Goal: Task Accomplishment & Management: Use online tool/utility

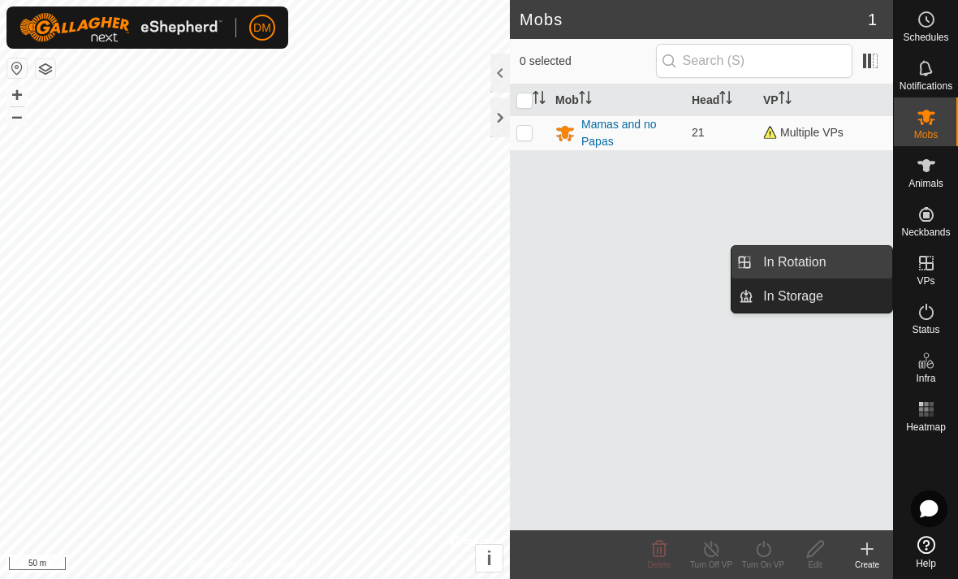
click at [852, 257] on link "In Rotation" at bounding box center [822, 262] width 139 height 32
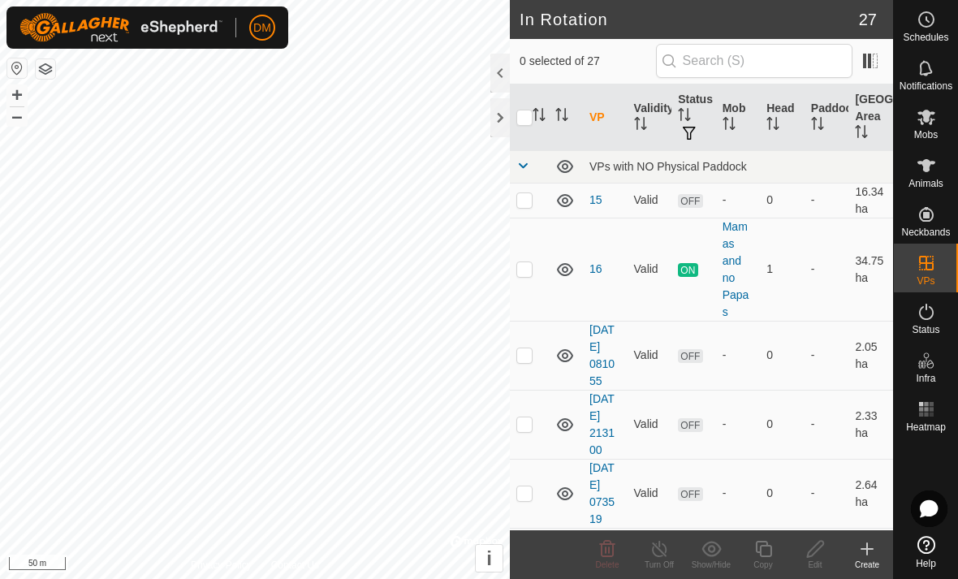
click at [863, 552] on icon at bounding box center [866, 548] width 19 height 19
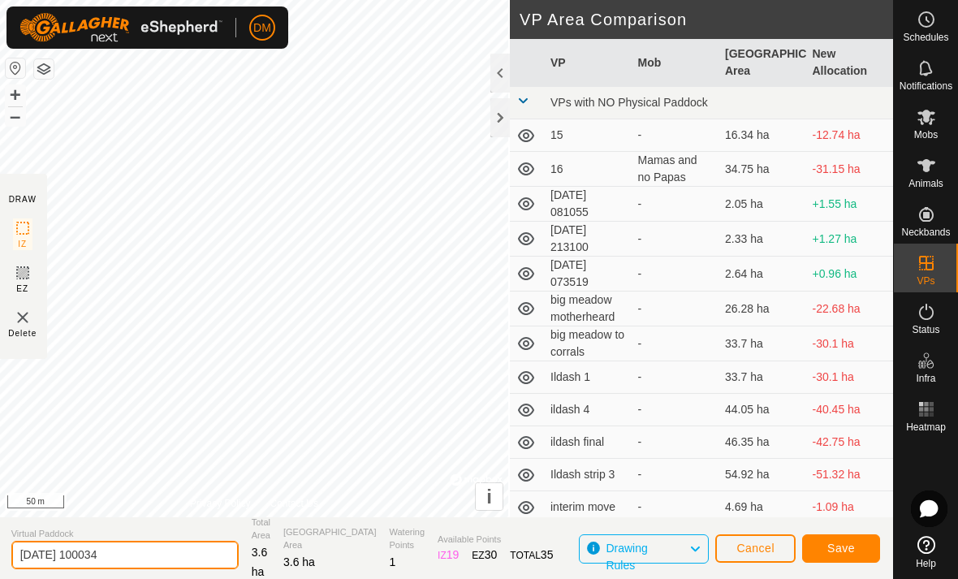
drag, startPoint x: 114, startPoint y: 558, endPoint x: 114, endPoint y: 614, distance: 56.0
click at [114, 558] on html "DM Schedules Notifications Mobs Animals Neckbands VPs Status Infra Heatmap Help…" at bounding box center [479, 289] width 958 height 579
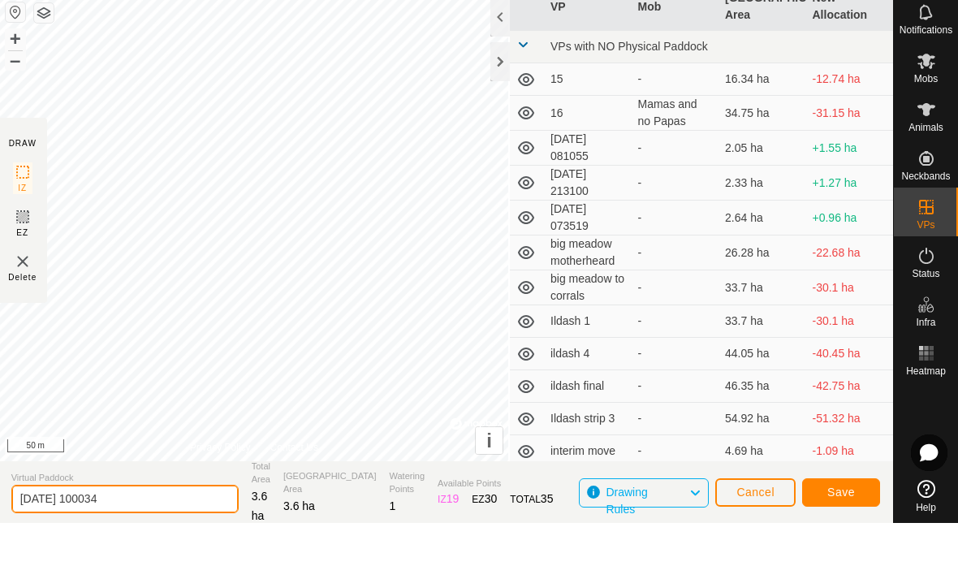
click at [129, 540] on input "[DATE] 100034" at bounding box center [124, 554] width 227 height 28
type input "2"
type input "pred odjezed"
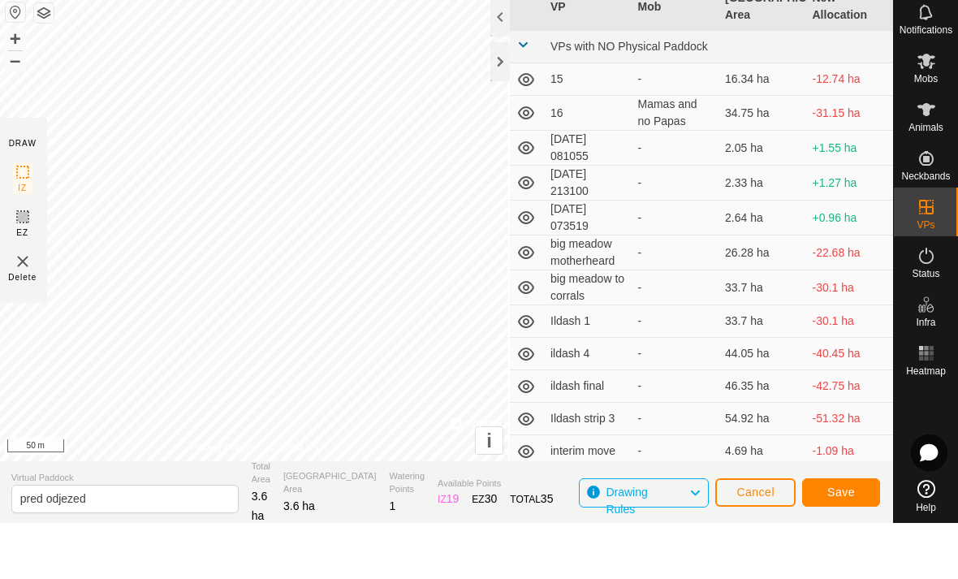
click at [859, 534] on button "Save" at bounding box center [841, 548] width 78 height 28
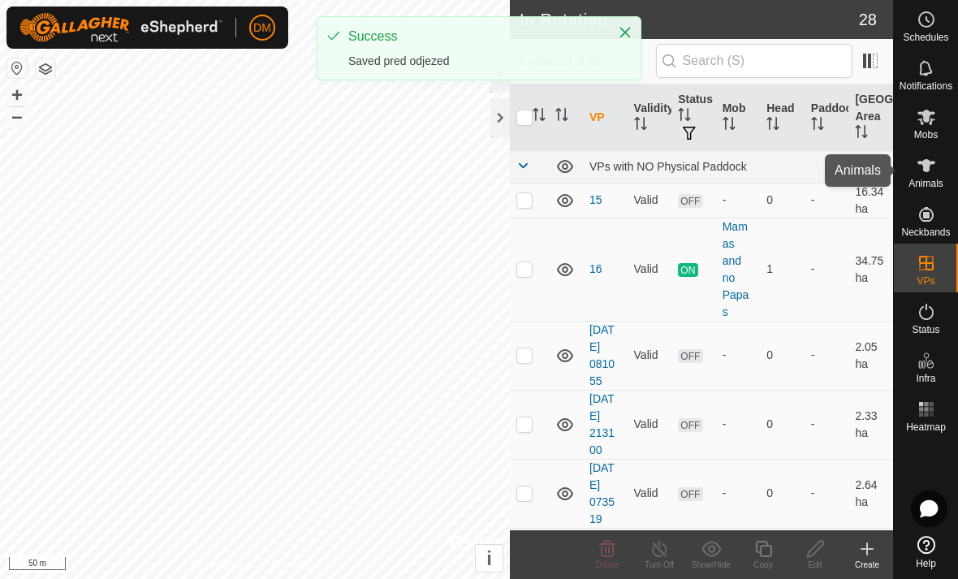
click at [930, 183] on span "Animals" at bounding box center [925, 184] width 35 height 10
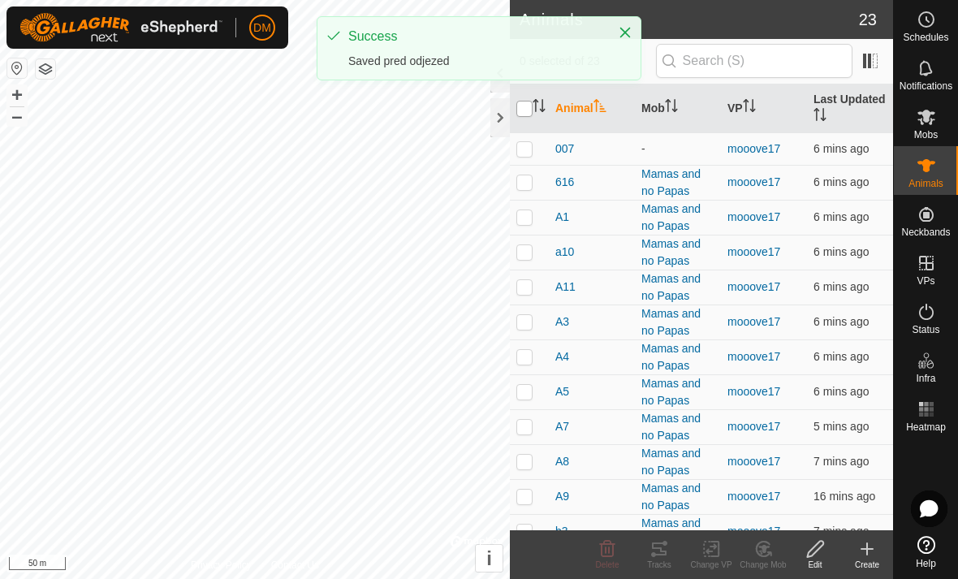
click at [527, 111] on input "checkbox" at bounding box center [524, 109] width 16 height 16
checkbox input "true"
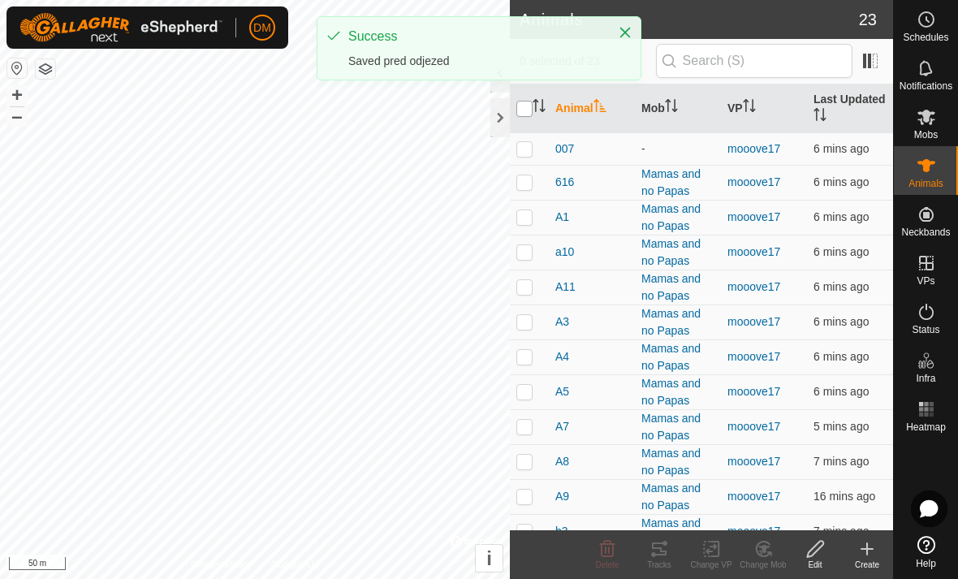
checkbox input "true"
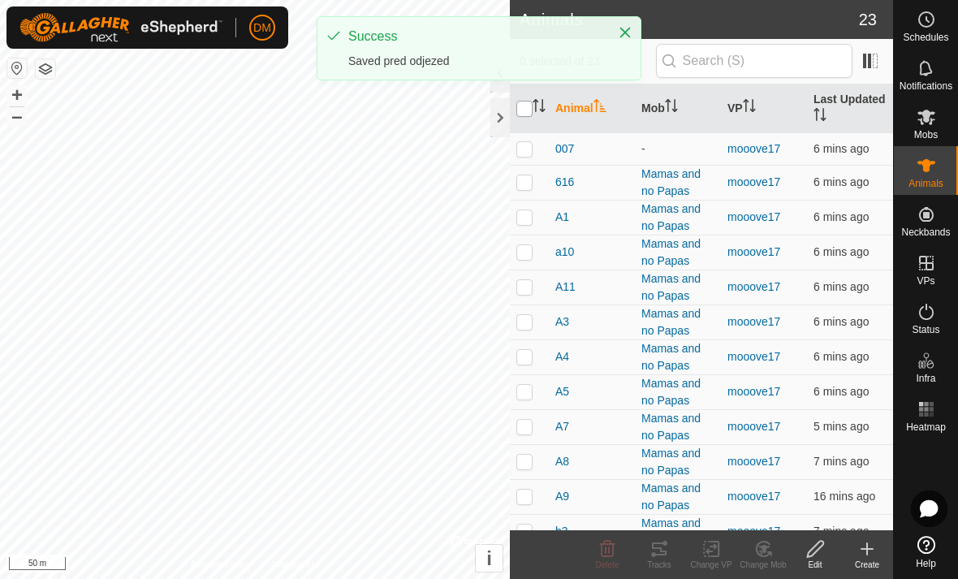
checkbox input "true"
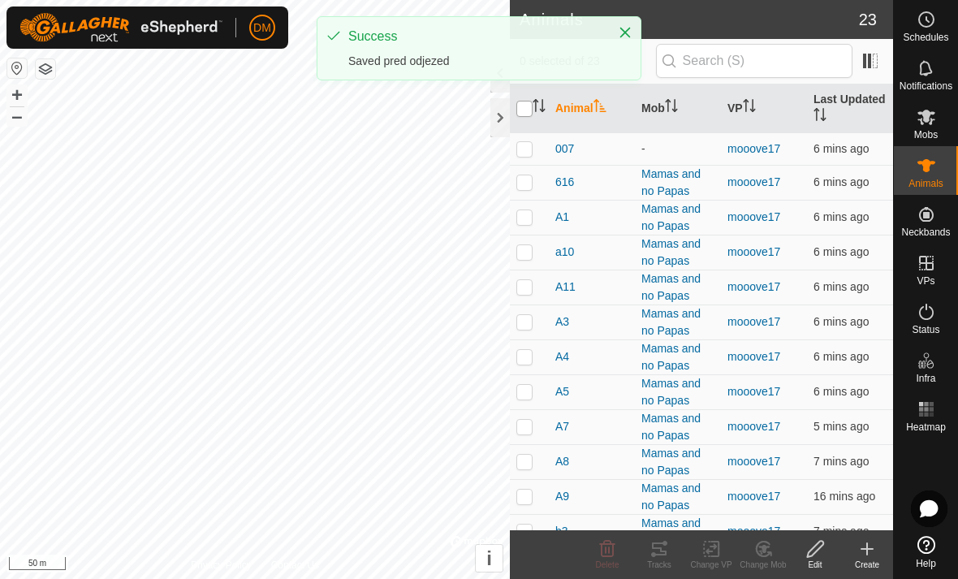
checkbox input "true"
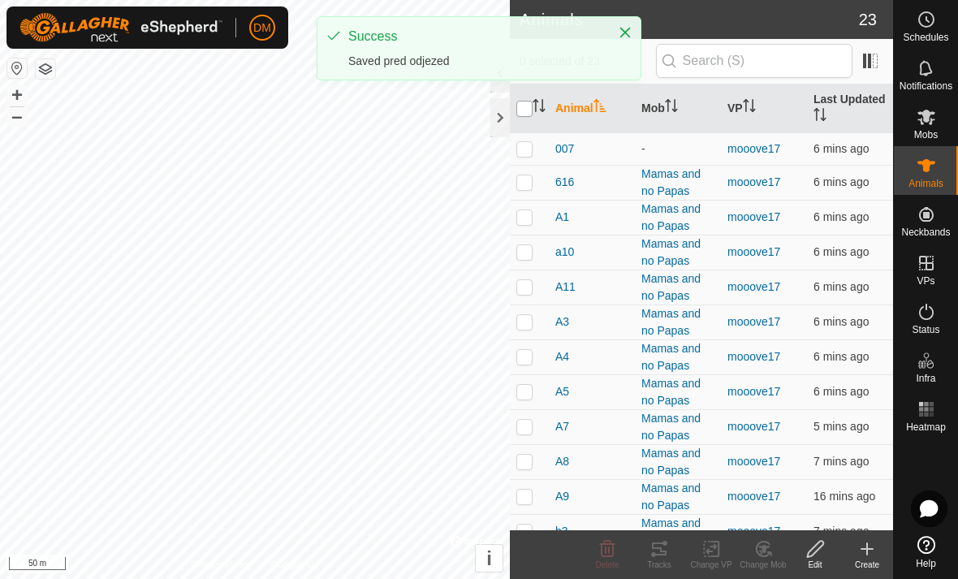
checkbox input "true"
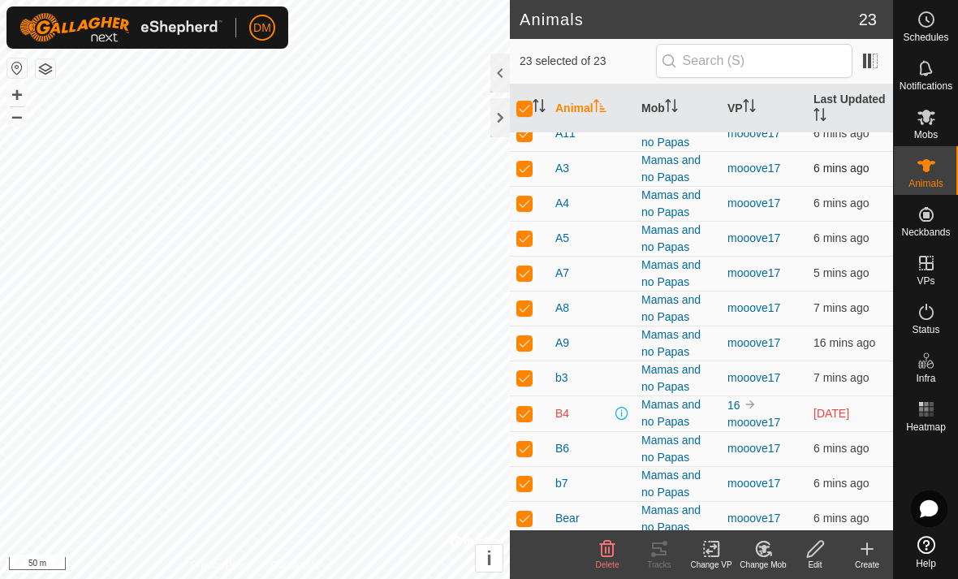
scroll to position [191, 0]
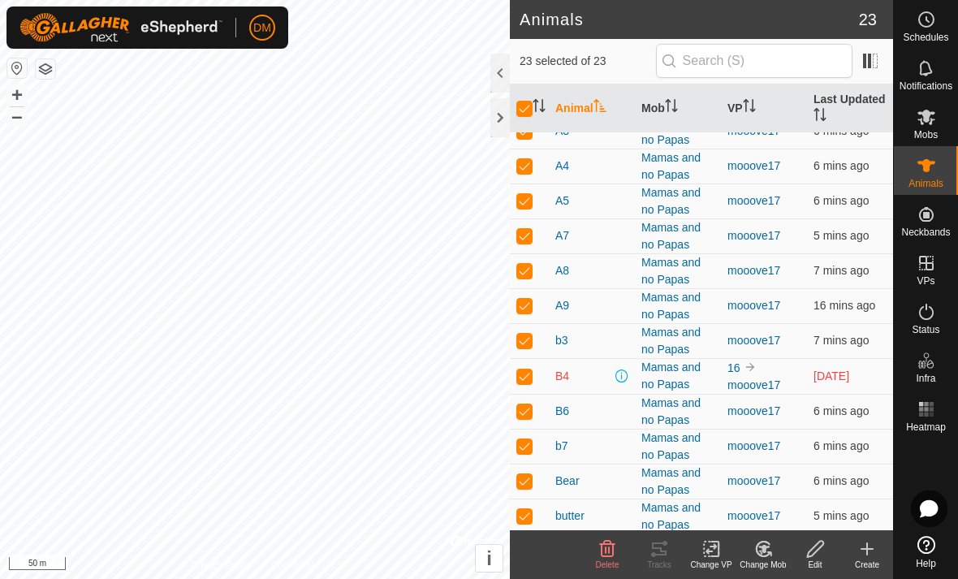
click at [527, 376] on p-checkbox at bounding box center [524, 375] width 16 height 13
checkbox input "false"
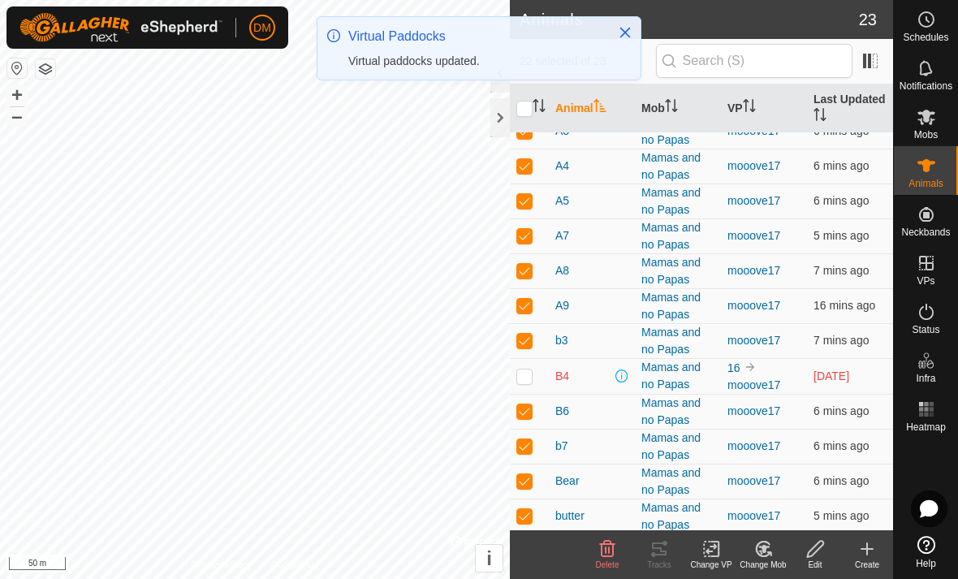
scroll to position [237, 0]
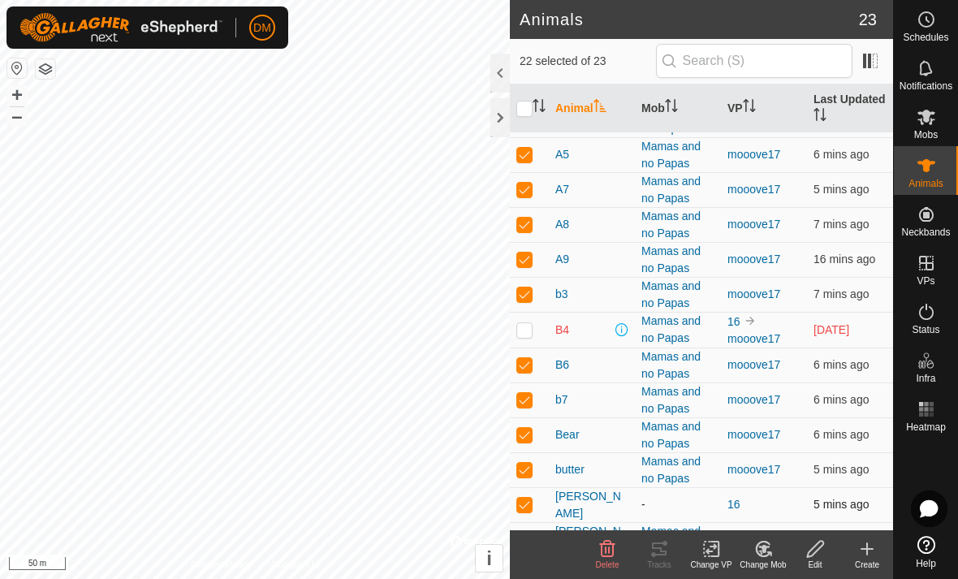
click at [519, 506] on p-checkbox at bounding box center [524, 503] width 16 height 13
checkbox input "false"
click at [712, 552] on icon at bounding box center [711, 548] width 20 height 19
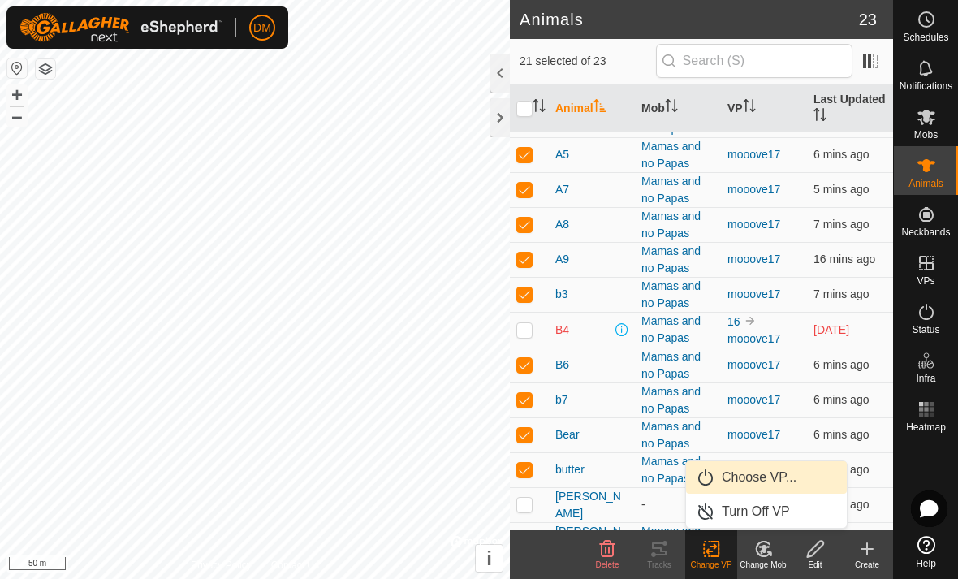
click at [737, 482] on span "Choose VP..." at bounding box center [758, 476] width 75 height 19
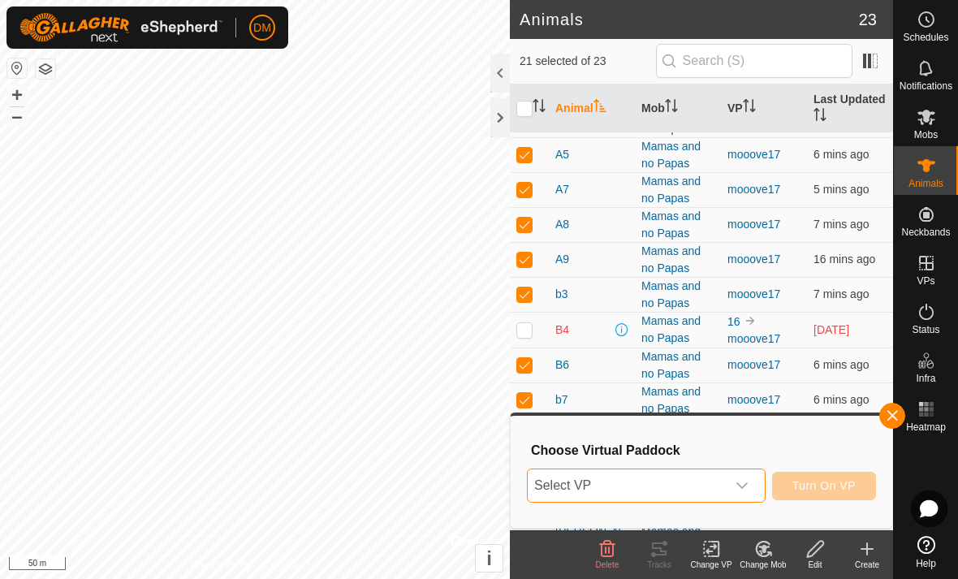
click at [726, 477] on span "Select VP" at bounding box center [626, 485] width 198 height 32
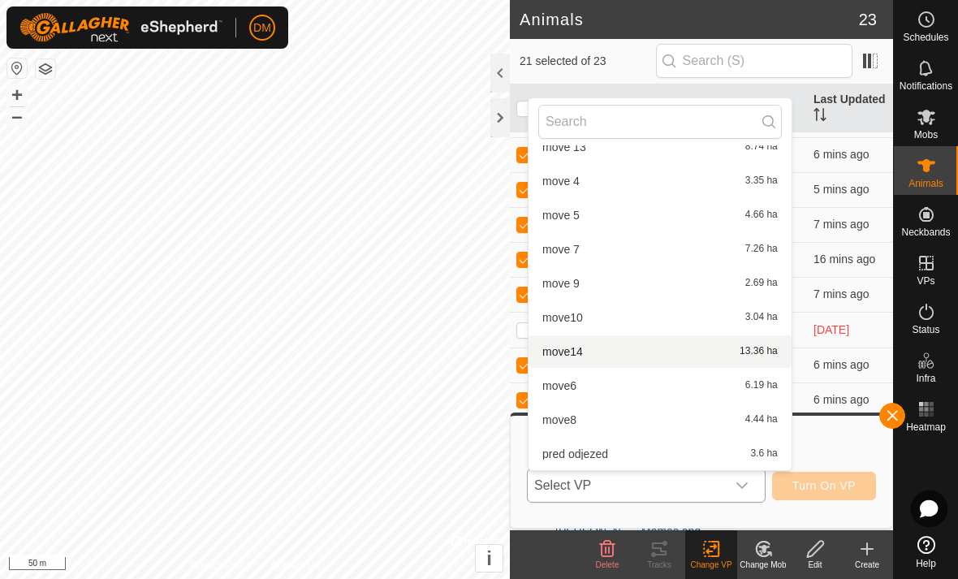
scroll to position [665, 0]
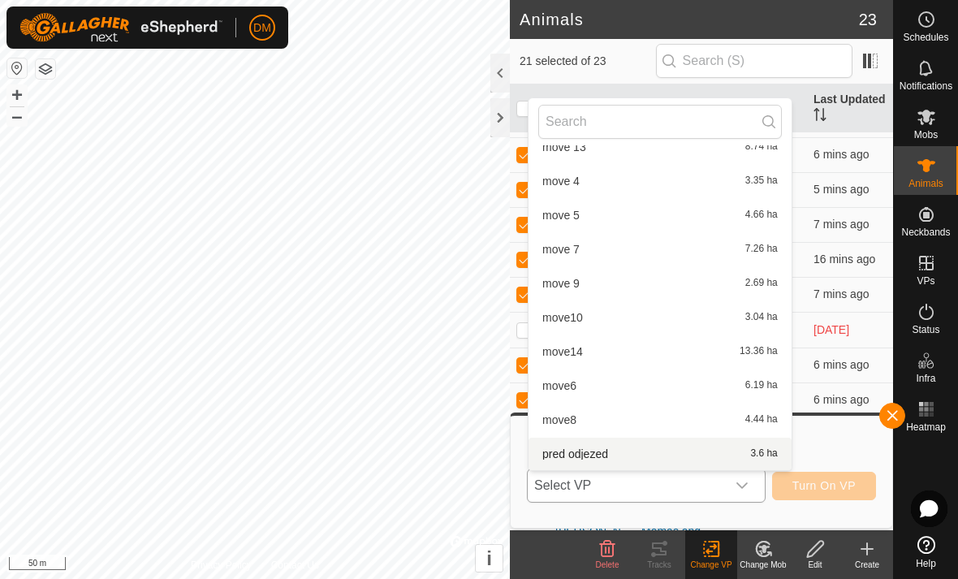
click at [608, 449] on li "pred odjezed 3.6 ha" at bounding box center [659, 453] width 263 height 32
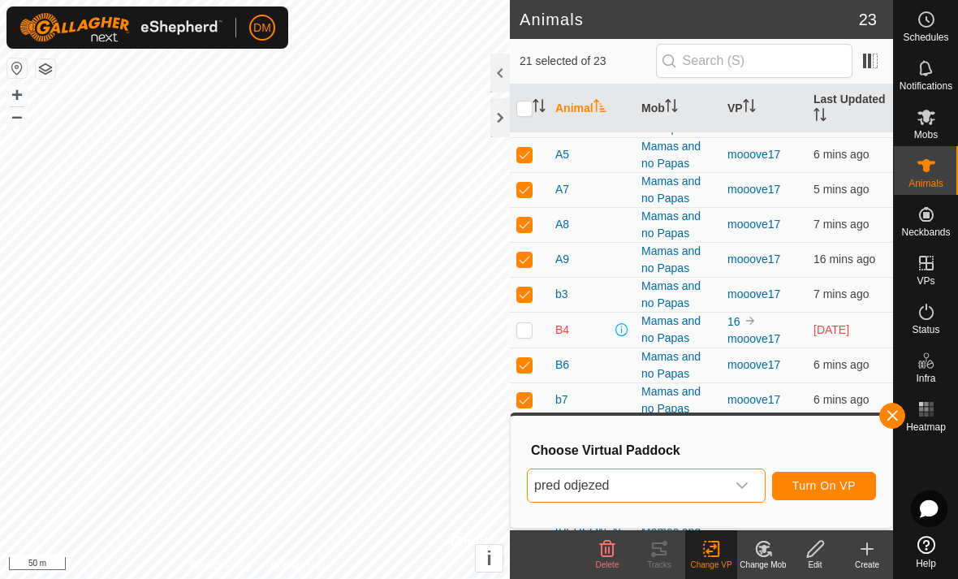
click at [815, 487] on span "Turn On VP" at bounding box center [823, 485] width 63 height 13
